Goal: Find specific page/section: Find specific page/section

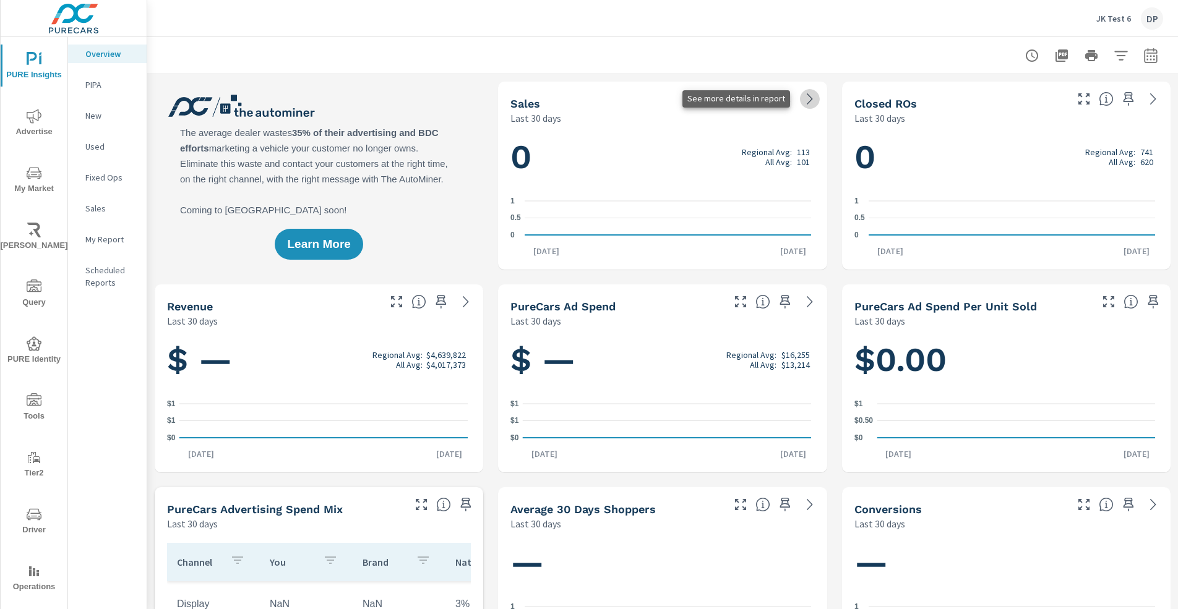
click at [808, 94] on icon at bounding box center [809, 99] width 15 height 15
